Goal: Find specific page/section: Locate a particular part of the current website

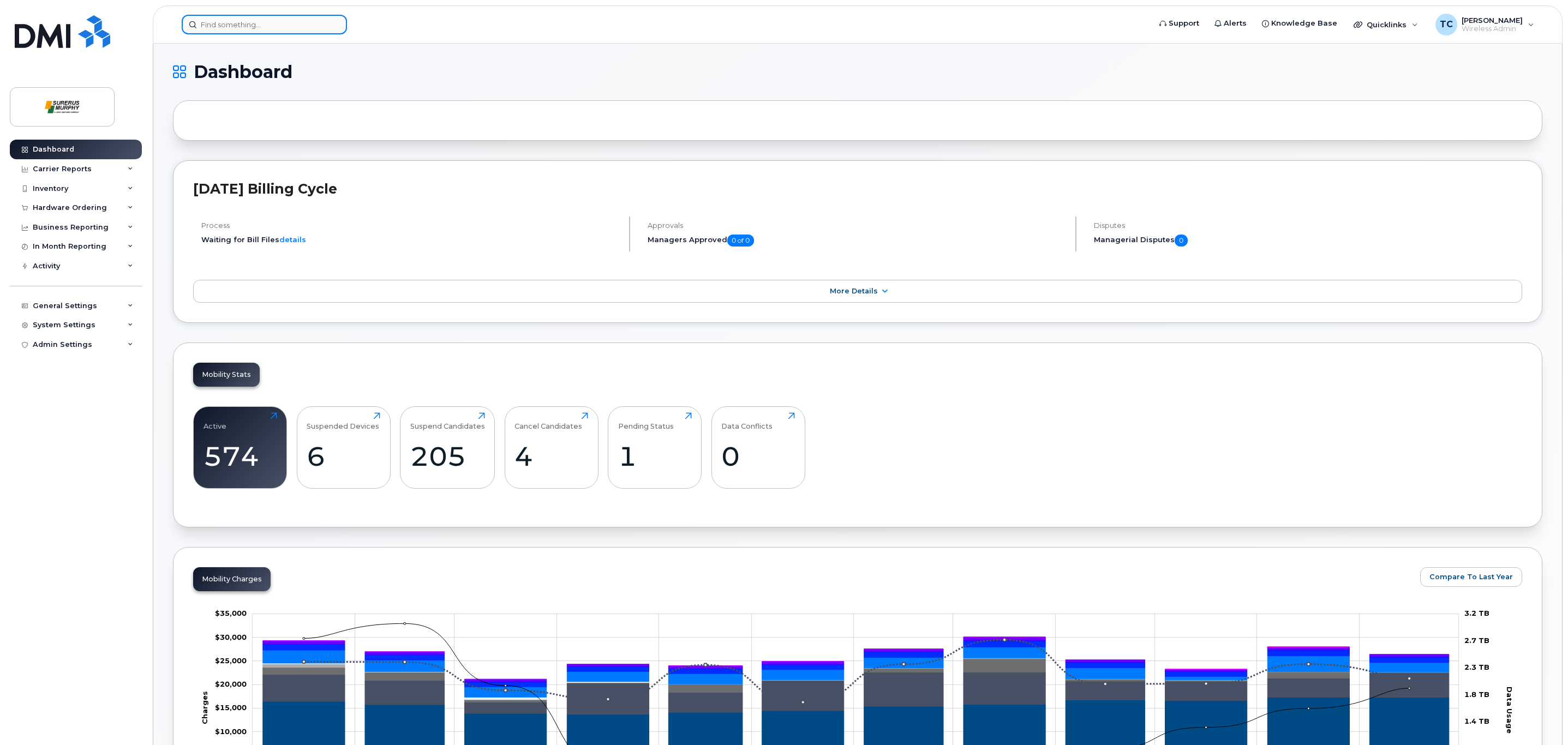
click at [219, 21] on input at bounding box center [264, 24] width 165 height 20
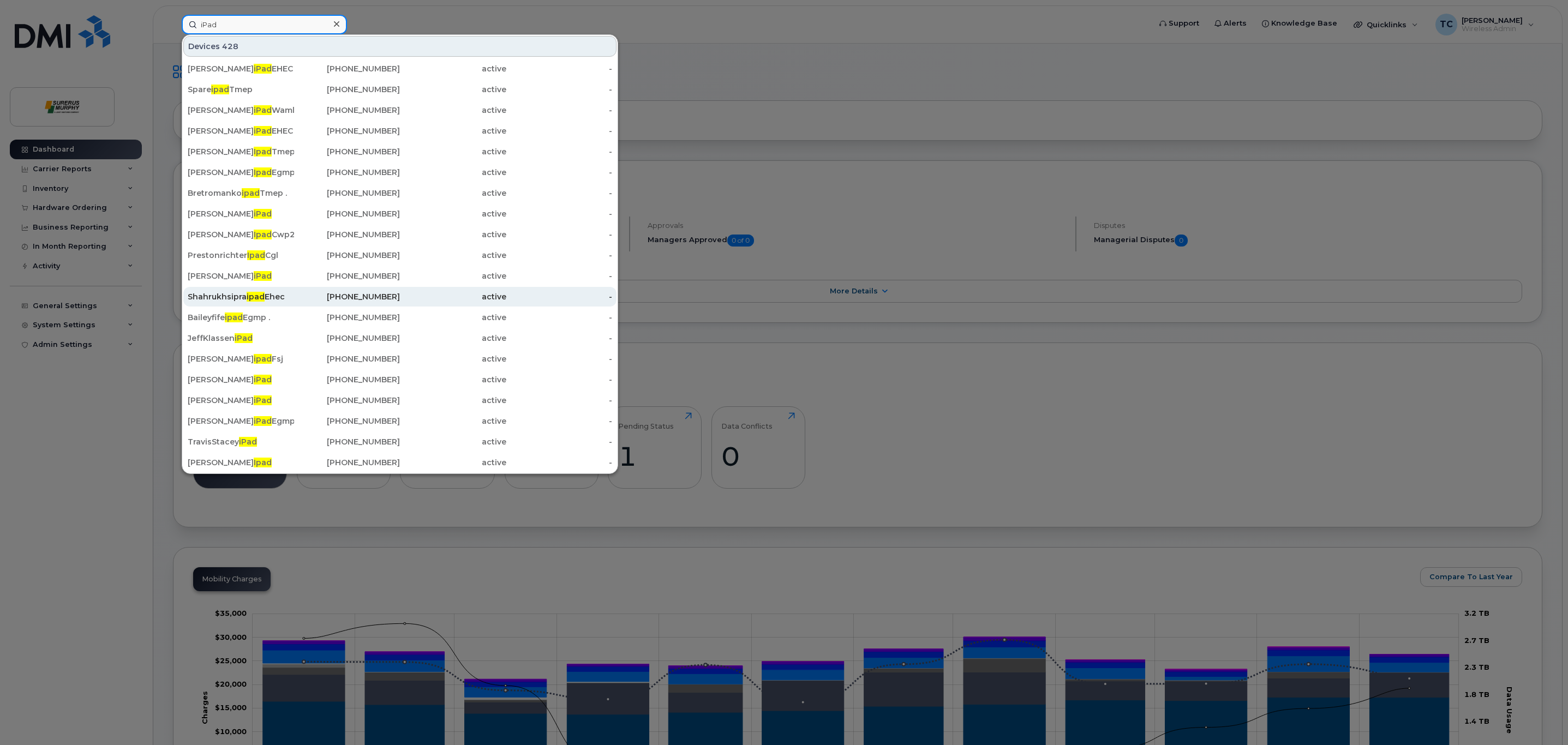
type input "iPad"
click at [288, 299] on div "Shahrukhsipra ipad Ehec" at bounding box center [241, 297] width 107 height 11
